Goal: Use online tool/utility: Utilize a website feature to perform a specific function

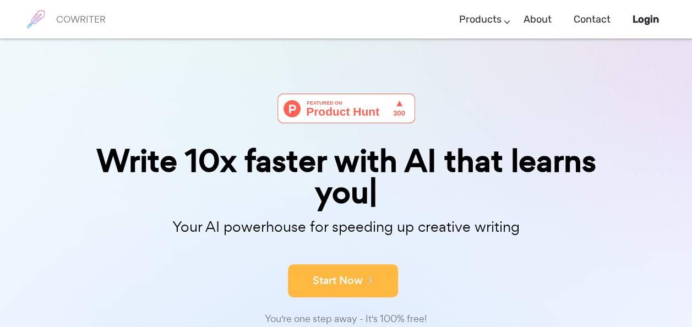
click at [347, 284] on div "Write 10x faster with AI that learns you Your AI powerhouse for speeding up cre…" at bounding box center [346, 222] width 551 height 257
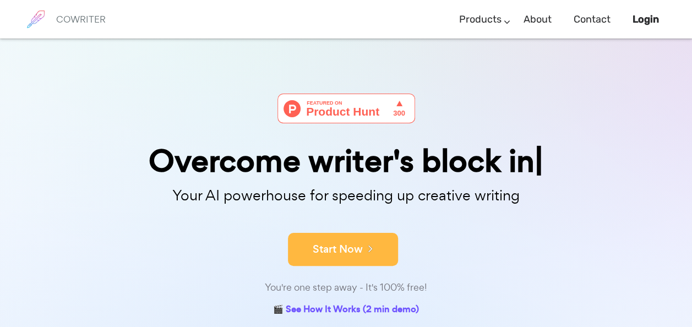
click at [350, 241] on button "Start Now" at bounding box center [343, 249] width 110 height 33
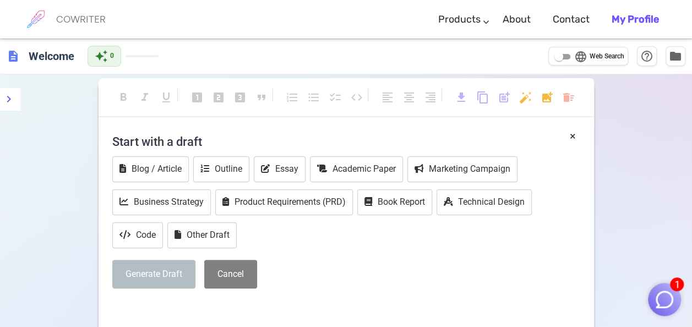
click at [420, 264] on div "Generate Draft Cancel" at bounding box center [346, 274] width 468 height 29
click at [210, 235] on button "Other Draft" at bounding box center [201, 235] width 69 height 26
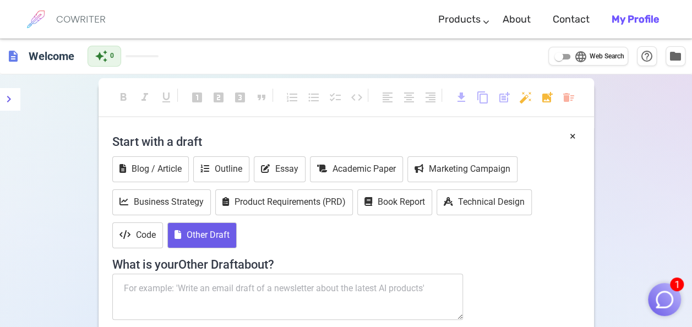
click at [248, 291] on textarea at bounding box center [287, 297] width 351 height 46
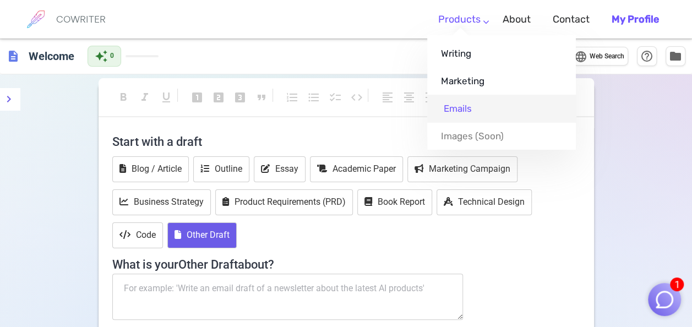
click at [486, 113] on link "Emails" at bounding box center [501, 109] width 149 height 28
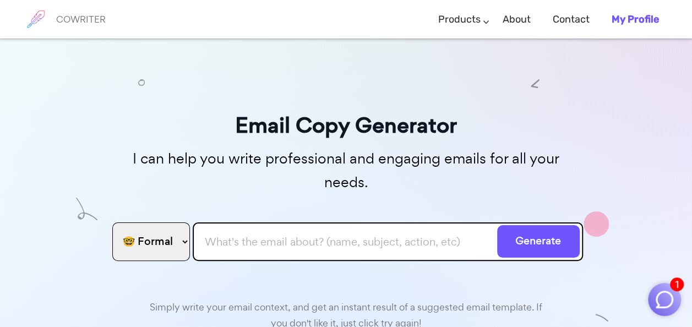
click at [317, 222] on input "text" at bounding box center [388, 241] width 390 height 39
click at [360, 222] on input "text" at bounding box center [388, 241] width 390 height 39
click at [167, 222] on select "🤓 Formal 😊 Friendly 😂 Funny 🥹 Emotional 😊 Sweet 🥸 Bold" at bounding box center [151, 241] width 78 height 39
select select "sweet"
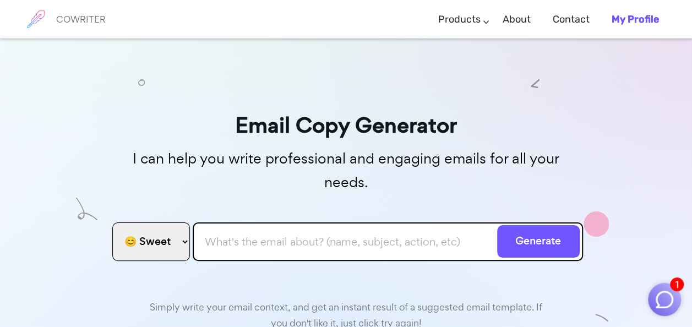
click at [112, 222] on select "🤓 Formal 😊 Friendly 😂 Funny 🥹 Emotional 😊 Sweet 🥸 Bold" at bounding box center [151, 241] width 78 height 39
click at [271, 222] on input "text" at bounding box center [388, 241] width 390 height 39
click at [497, 225] on button "Generate" at bounding box center [538, 241] width 83 height 32
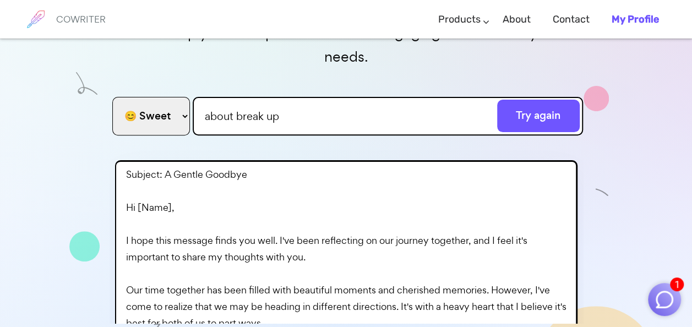
click at [298, 97] on input "about break up" at bounding box center [388, 116] width 390 height 39
click at [237, 97] on input "about break up" at bounding box center [388, 116] width 390 height 39
type input "break up"
click at [174, 97] on select "🤓 Formal 😊 Friendly 😂 Funny 🥹 Emotional 😊 Sweet 🥸 Bold" at bounding box center [151, 116] width 78 height 39
select select "formal"
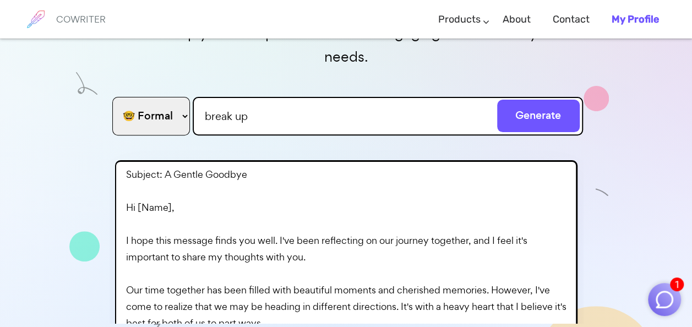
click at [112, 97] on select "🤓 Formal 😊 Friendly 😂 Funny 🥹 Emotional 😊 Sweet 🥸 Bold" at bounding box center [151, 116] width 78 height 39
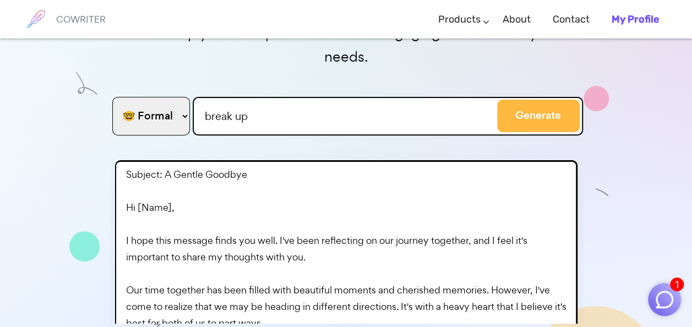
click at [527, 100] on button "Generate" at bounding box center [538, 116] width 83 height 32
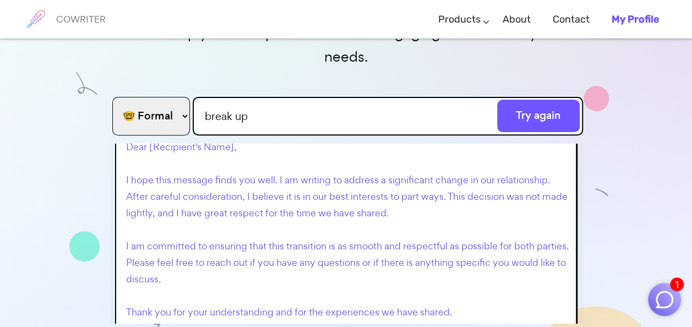
scroll to position [140, 0]
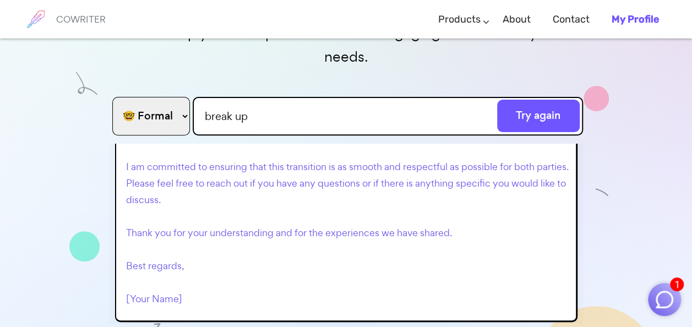
click at [426, 209] on p "Subject: Navigating Changes with Respect and Understanding Dear [Recipient's Na…" at bounding box center [348, 166] width 445 height 281
click at [423, 236] on p "Subject: Navigating Changes with Respect and Understanding Dear [Recipient's Na…" at bounding box center [348, 166] width 445 height 281
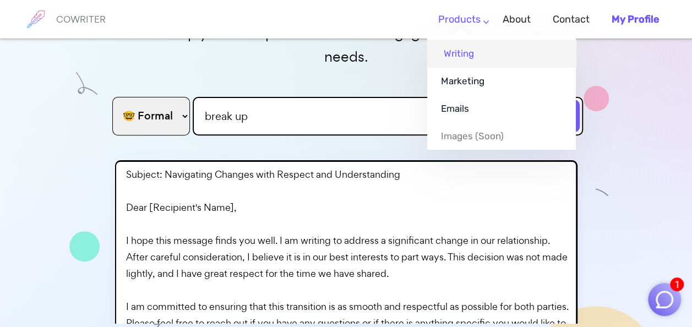
scroll to position [142, 0]
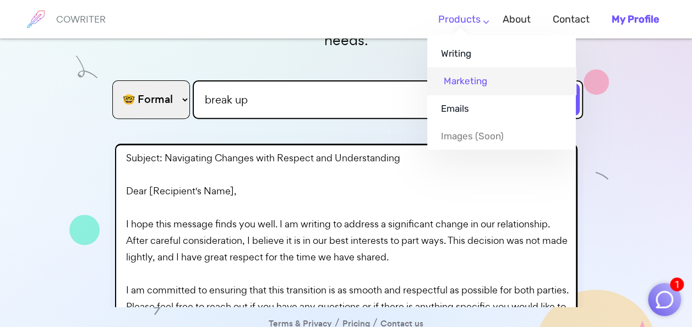
click at [475, 70] on link "Marketing" at bounding box center [501, 81] width 149 height 28
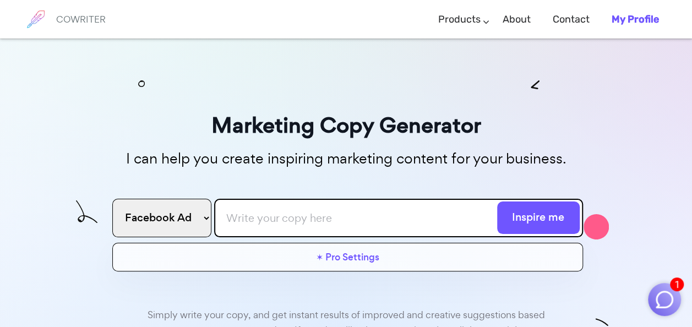
click at [197, 221] on select "Facebook Ad Google Ad Email subject line Blog Title Twitter Post Linkedin Post …" at bounding box center [161, 218] width 99 height 39
select select "blog"
click at [112, 199] on select "Facebook Ad Google Ad Email subject line Blog Title Twitter Post Linkedin Post …" at bounding box center [161, 218] width 99 height 39
click at [258, 230] on input "text" at bounding box center [398, 218] width 369 height 39
type input "wedding"
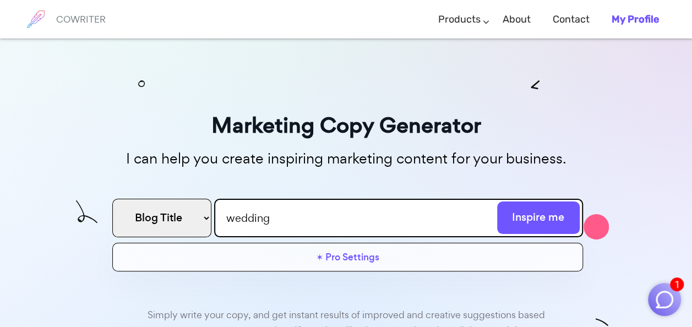
click at [497, 202] on button "Inspire me" at bounding box center [538, 218] width 83 height 32
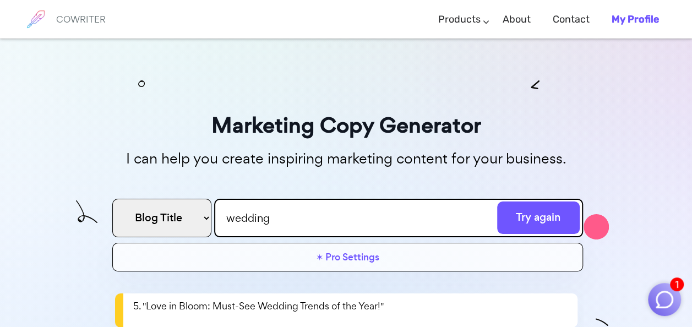
click at [204, 211] on select "Facebook Ad Google Ad Email subject line Blog Title Twitter Post Linkedin Post …" at bounding box center [161, 218] width 99 height 39
select select "instagram"
click at [112, 199] on select "Facebook Ad Google Ad Email subject line Blog Title Twitter Post Linkedin Post …" at bounding box center [161, 218] width 99 height 39
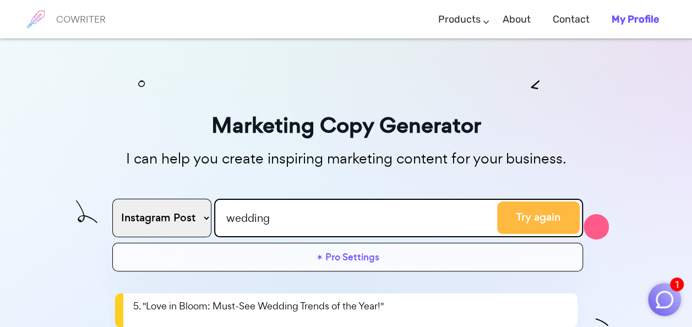
click at [548, 215] on button "Try again" at bounding box center [538, 218] width 83 height 32
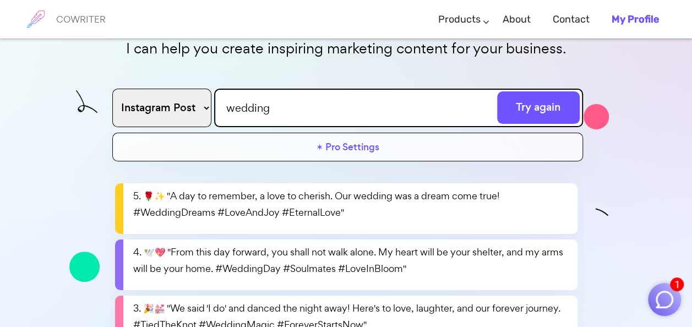
click at [204, 104] on select "Facebook Ad Google Ad Email subject line Blog Title Twitter Post Linkedin Post …" at bounding box center [161, 108] width 99 height 39
click at [318, 95] on input "wedding" at bounding box center [398, 108] width 369 height 39
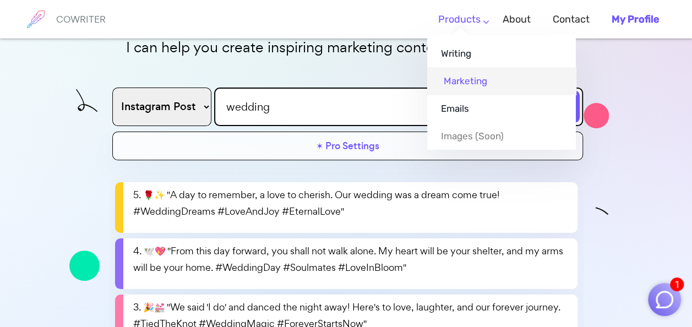
scroll to position [173, 0]
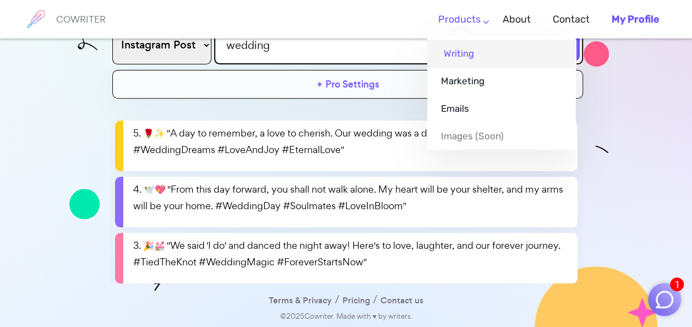
click at [465, 59] on link "Writing" at bounding box center [501, 54] width 149 height 28
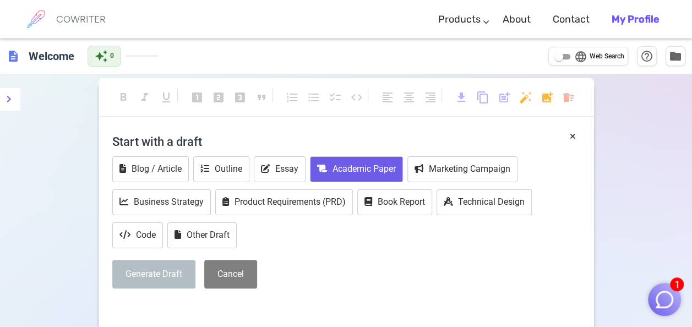
click at [374, 167] on button "Academic Paper" at bounding box center [356, 169] width 93 height 26
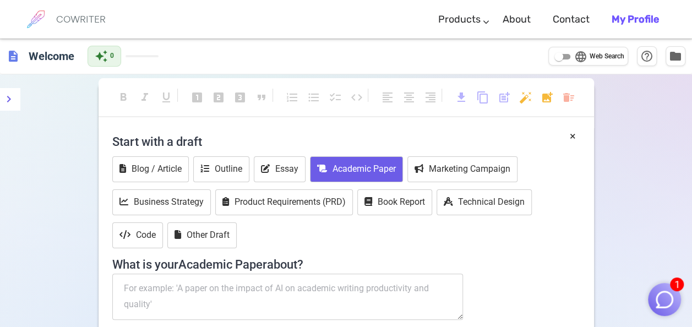
click at [207, 289] on textarea at bounding box center [287, 297] width 351 height 46
type textarea "ㄱ"
type textarea "r"
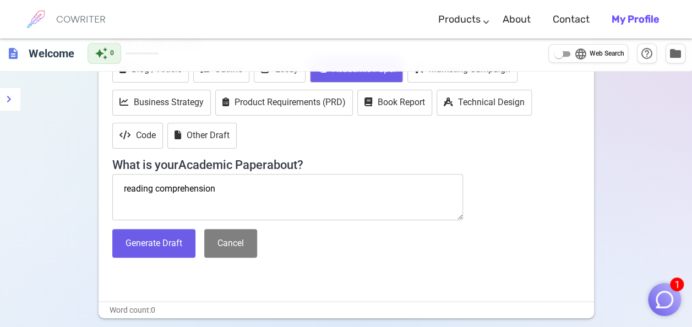
scroll to position [100, 0]
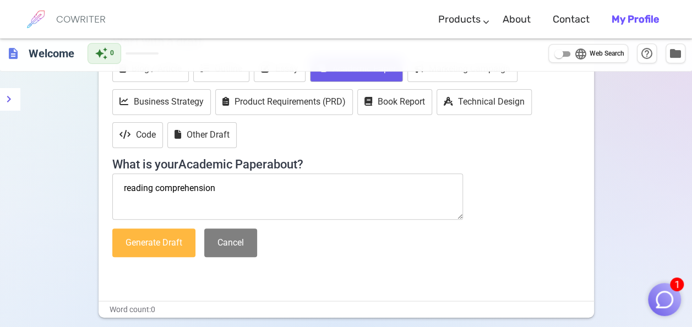
type textarea "reading comprehension"
click at [173, 248] on button "Generate Draft" at bounding box center [153, 242] width 83 height 29
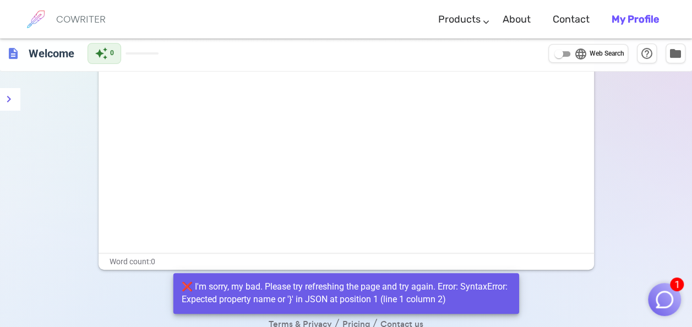
scroll to position [0, 0]
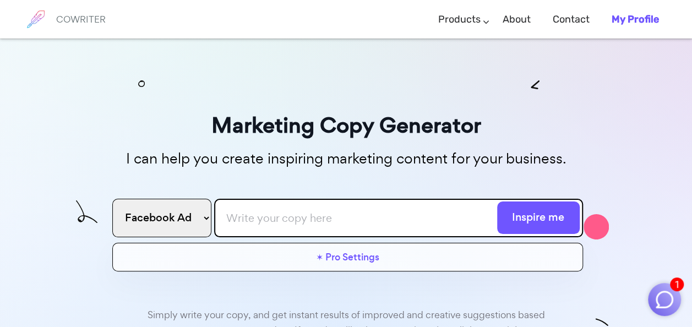
click at [199, 214] on select "Facebook Ad Google Ad Email subject line Blog Title Twitter Post Linkedin Post …" at bounding box center [161, 218] width 99 height 39
select select "blog"
click at [112, 199] on select "Facebook Ad Google Ad Email subject line Blog Title Twitter Post Linkedin Post …" at bounding box center [161, 218] width 99 height 39
click at [267, 226] on input "text" at bounding box center [398, 218] width 369 height 39
type input "steak good"
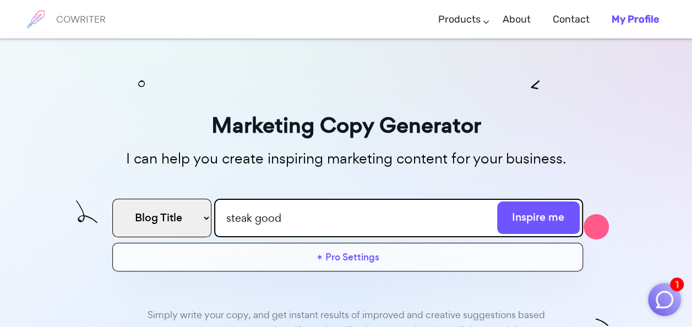
click at [497, 202] on button "Inspire me" at bounding box center [538, 218] width 83 height 32
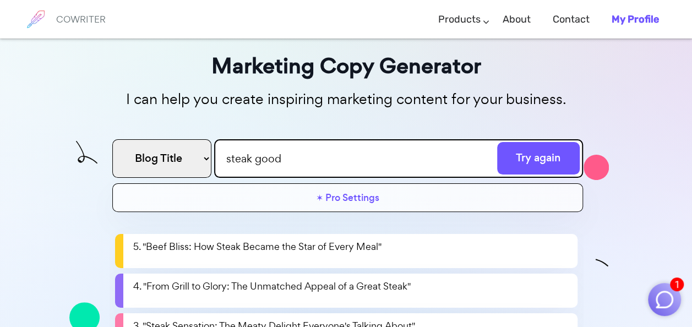
scroll to position [55, 0]
